Goal: Check status

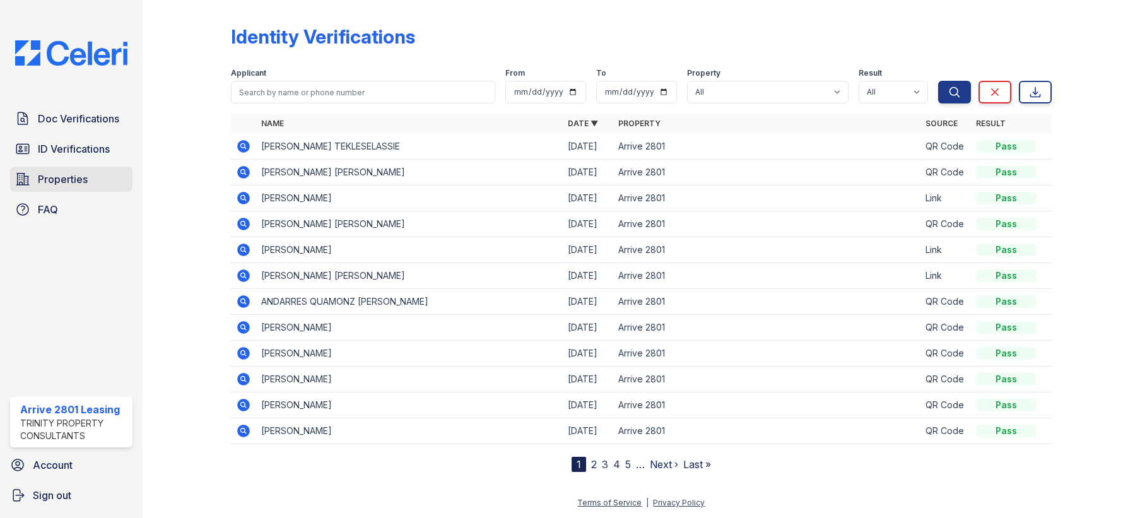
click at [73, 178] on span "Properties" at bounding box center [63, 179] width 50 height 15
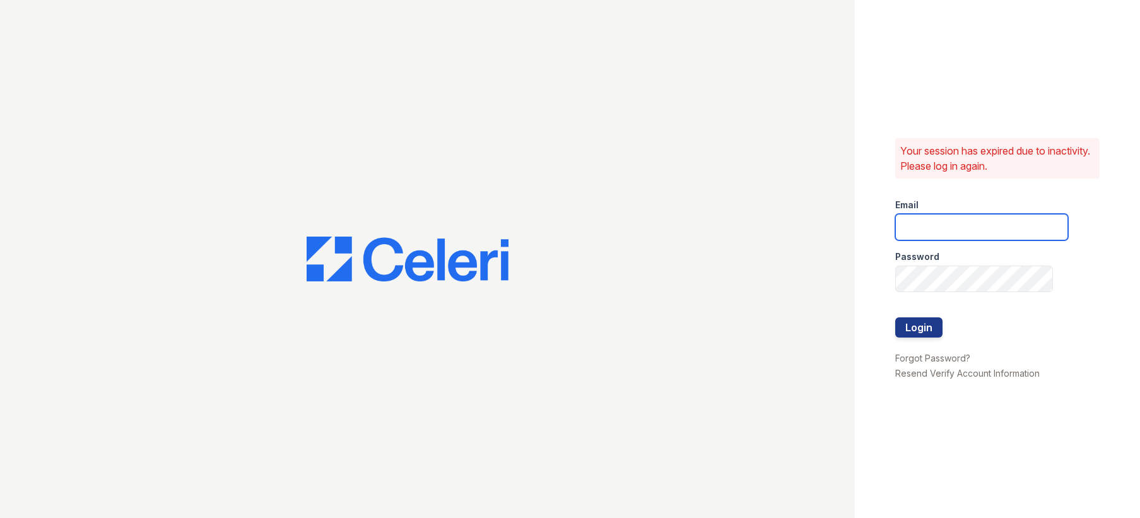
type input "arrive2801@trinity-pm.com"
click at [934, 327] on button "Login" at bounding box center [918, 327] width 47 height 20
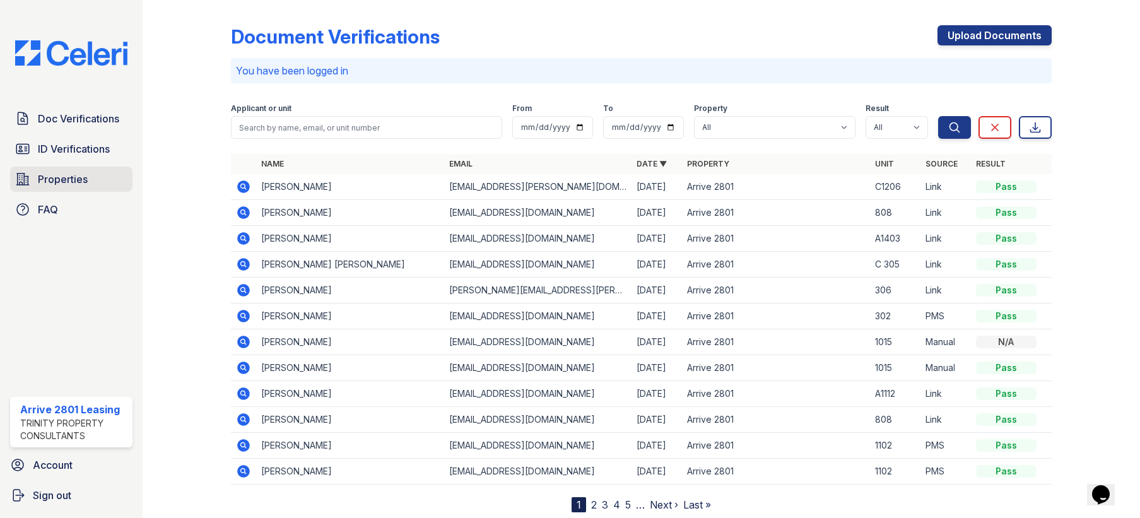
click at [98, 178] on link "Properties" at bounding box center [71, 179] width 122 height 25
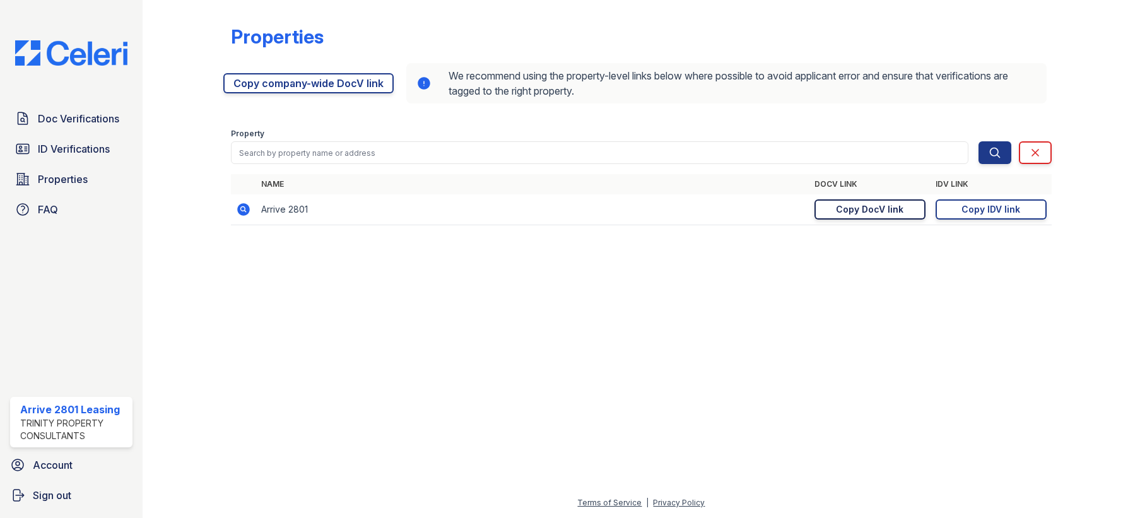
click at [852, 211] on div "Copy DocV link" at bounding box center [870, 209] width 68 height 13
click at [1004, 209] on div "Copy IDV link" at bounding box center [990, 209] width 59 height 13
click at [82, 126] on span "Doc Verifications" at bounding box center [78, 118] width 81 height 15
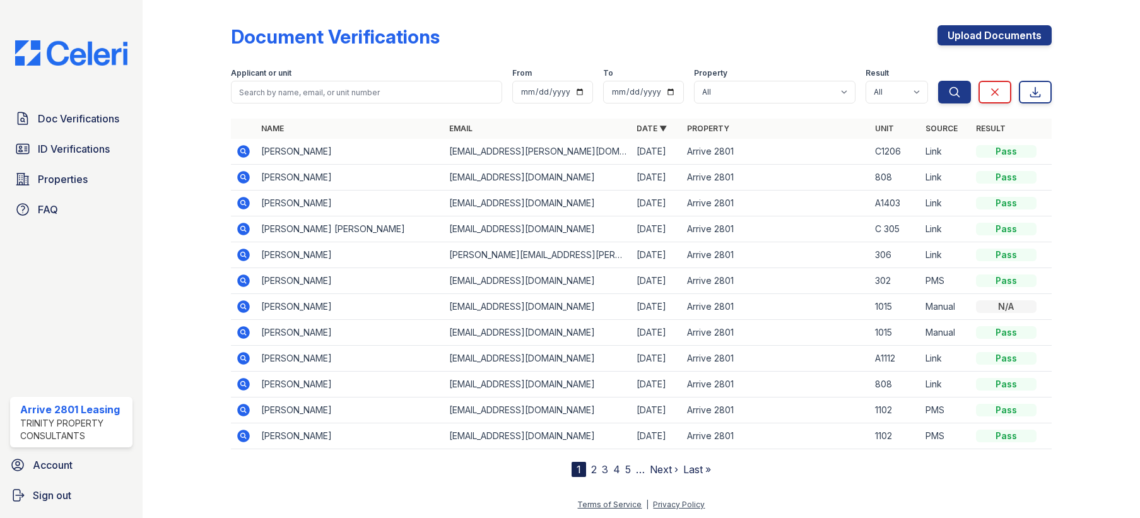
click at [242, 175] on icon at bounding box center [243, 177] width 15 height 15
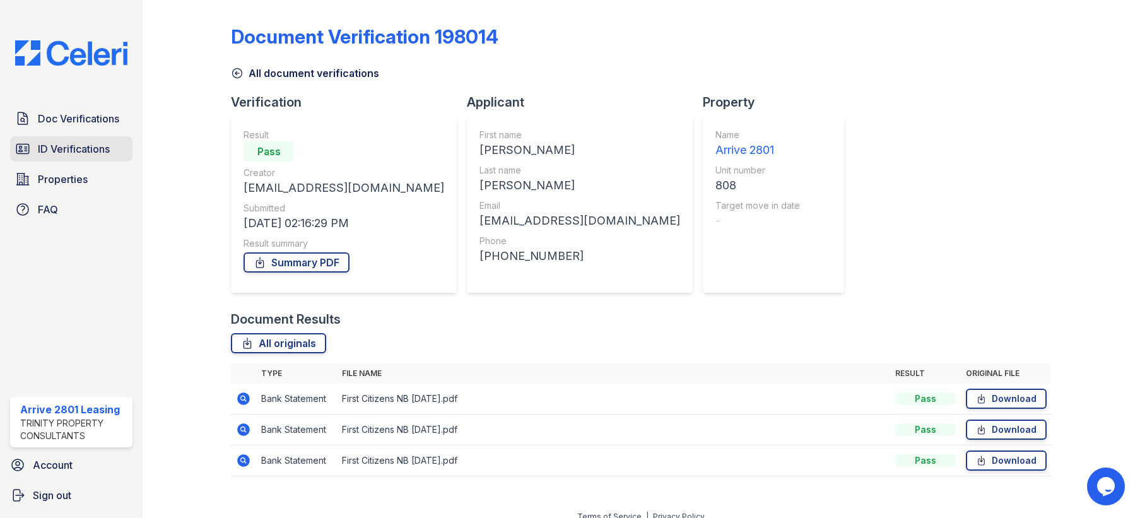
click at [68, 146] on span "ID Verifications" at bounding box center [74, 148] width 72 height 15
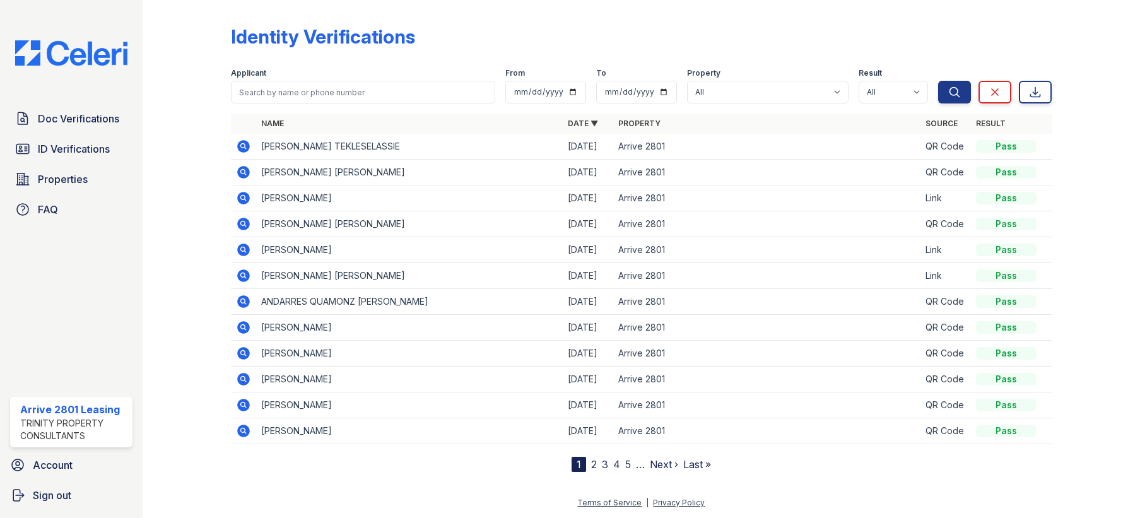
click at [319, 197] on td "HENRY JOSEPH GOODRUM" at bounding box center [409, 198] width 307 height 26
click at [244, 199] on icon at bounding box center [243, 198] width 15 height 15
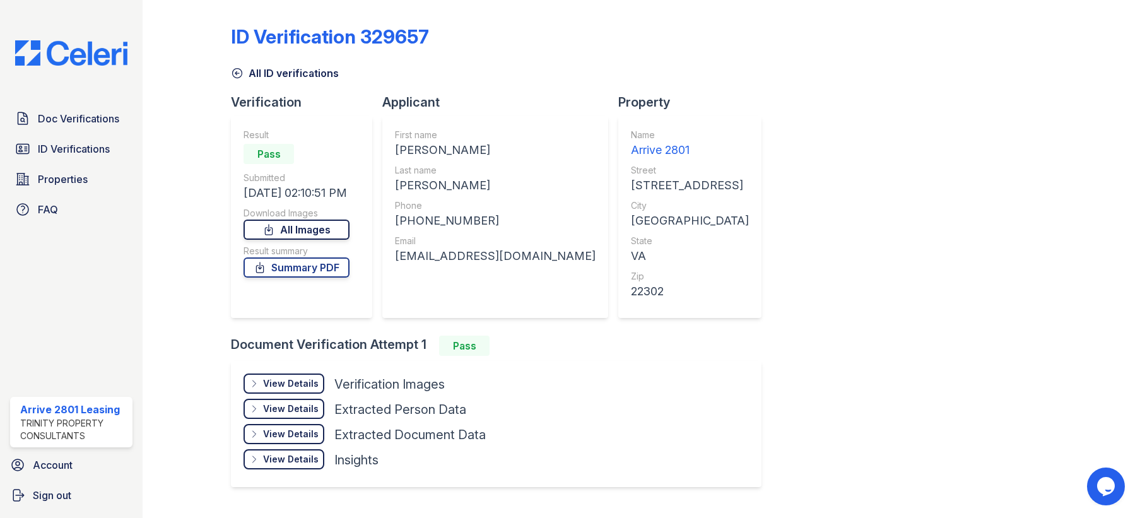
scroll to position [30, 0]
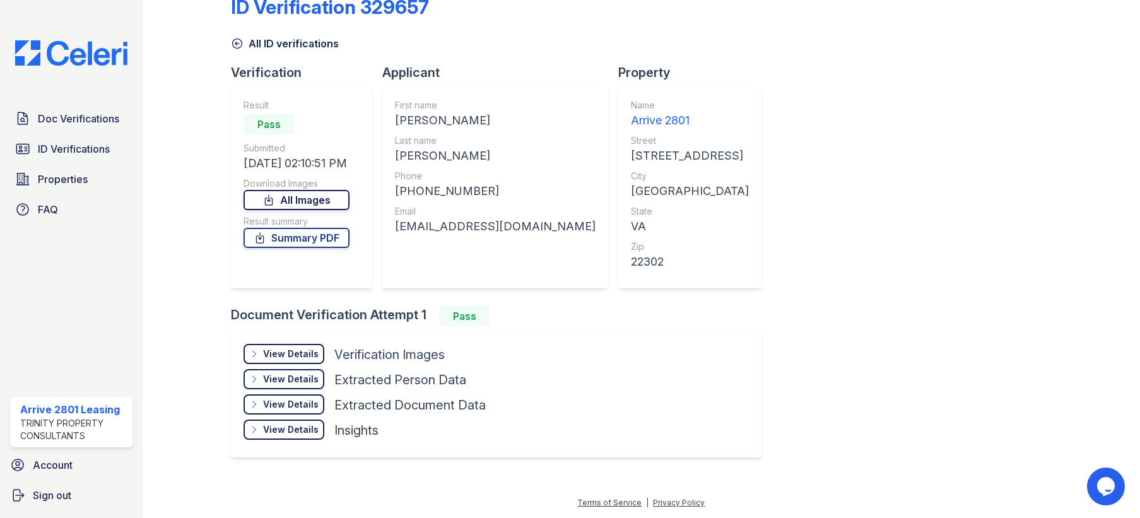
click at [315, 203] on link "All Images" at bounding box center [297, 200] width 106 height 20
click at [305, 241] on link "Summary PDF" at bounding box center [297, 238] width 106 height 20
